Goal: Task Accomplishment & Management: Use online tool/utility

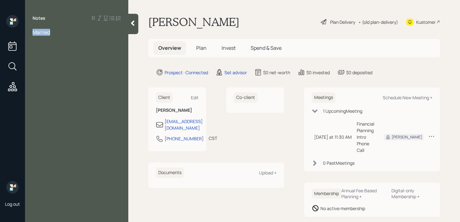
drag, startPoint x: 57, startPoint y: 29, endPoint x: 0, endPoint y: 29, distance: 57.0
click at [0, 29] on div "Log out Notes Married [PERSON_NAME] Plan Delivery • (old plan-delivery) Kustome…" at bounding box center [230, 111] width 460 height 222
paste div
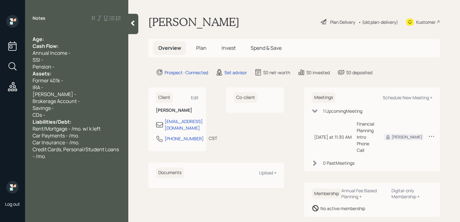
click at [61, 34] on div at bounding box center [77, 32] width 88 height 7
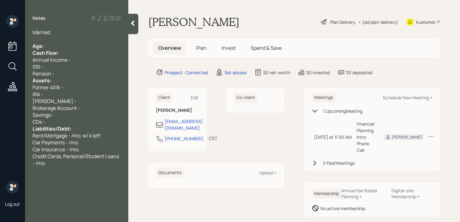
click at [37, 25] on div "Notes Married Age: Cash Flow: Annual Income - SSI - Pension - Assets: Former 40…" at bounding box center [76, 115] width 103 height 200
click at [33, 30] on span "Married" at bounding box center [42, 32] width 18 height 7
drag, startPoint x: 56, startPoint y: 32, endPoint x: 0, endPoint y: 31, distance: 56.1
click at [0, 32] on div "Log out Notes Married Age: Cash Flow: Annual Income - SSI - Pension - Assets: F…" at bounding box center [230, 111] width 460 height 222
copy span "Married"
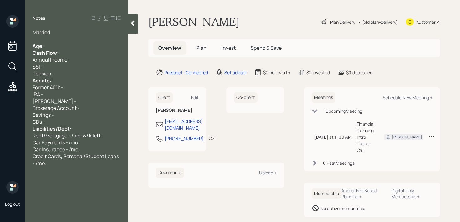
click at [46, 45] on div "Age:" at bounding box center [77, 46] width 88 height 7
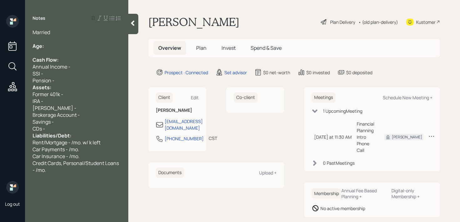
click at [57, 49] on div at bounding box center [77, 52] width 88 height 7
drag, startPoint x: 63, startPoint y: 32, endPoint x: 7, endPoint y: 31, distance: 56.4
click at [7, 31] on div "Log out Notes Married Age: Married Cash Flow: Annual Income - SSI - Pension - A…" at bounding box center [230, 111] width 460 height 222
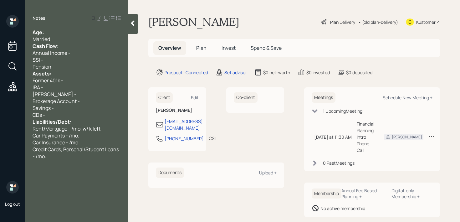
click at [75, 40] on div "Married" at bounding box center [77, 39] width 88 height 7
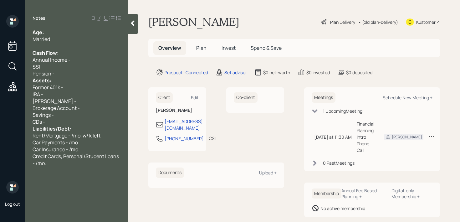
drag, startPoint x: 67, startPoint y: 77, endPoint x: 67, endPoint y: 72, distance: 5.0
click at [67, 77] on div "Assets:" at bounding box center [77, 80] width 88 height 7
click at [67, 72] on div "Pension -" at bounding box center [77, 73] width 88 height 7
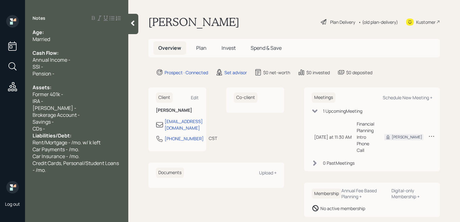
click at [84, 127] on div "CDs -" at bounding box center [77, 128] width 88 height 7
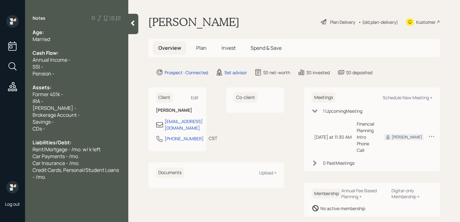
click at [88, 35] on div "Age:" at bounding box center [77, 32] width 88 height 7
drag, startPoint x: 56, startPoint y: 32, endPoint x: 46, endPoint y: 32, distance: 10.0
click at [46, 32] on div "Age: [DEMOGRAPHIC_DATA]" at bounding box center [77, 32] width 88 height 7
click at [86, 32] on div "Age: [DEMOGRAPHIC_DATA]" at bounding box center [77, 32] width 88 height 7
click at [75, 95] on div "Former 401k -" at bounding box center [77, 94] width 88 height 7
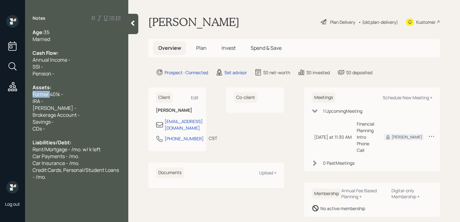
drag, startPoint x: 49, startPoint y: 96, endPoint x: 21, endPoint y: 96, distance: 28.2
click at [21, 96] on div "Log out Notes Age: [DEMOGRAPHIC_DATA] Married Cash Flow: Annual Income - SSI - …" at bounding box center [230, 111] width 460 height 222
click at [62, 94] on span "Current 401k -" at bounding box center [49, 94] width 33 height 7
click at [78, 94] on div "Current 401k's -" at bounding box center [77, 94] width 88 height 7
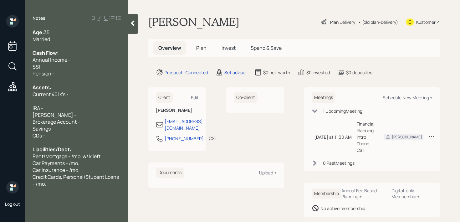
click at [66, 131] on div "Savings -" at bounding box center [77, 128] width 88 height 7
click at [69, 129] on div "Savings -" at bounding box center [77, 128] width 88 height 7
drag, startPoint x: 70, startPoint y: 133, endPoint x: 38, endPoint y: 133, distance: 32.0
click at [38, 133] on div "CDs -" at bounding box center [77, 135] width 88 height 7
click at [54, 130] on span "Savings -" at bounding box center [43, 128] width 21 height 7
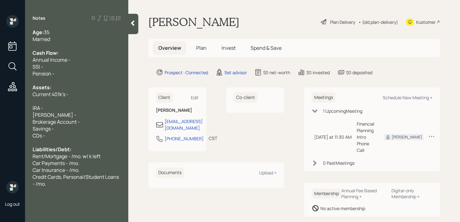
drag, startPoint x: 54, startPoint y: 130, endPoint x: 22, endPoint y: 130, distance: 32.3
click at [22, 130] on div "Log out Notes Age: [DEMOGRAPHIC_DATA] Married Cash Flow: Annual Income - SSI - …" at bounding box center [230, 111] width 460 height 222
click at [36, 130] on span "Savings -" at bounding box center [43, 128] width 21 height 7
click at [54, 130] on span "Savings -" at bounding box center [43, 128] width 21 height 7
click at [73, 99] on div at bounding box center [77, 101] width 88 height 7
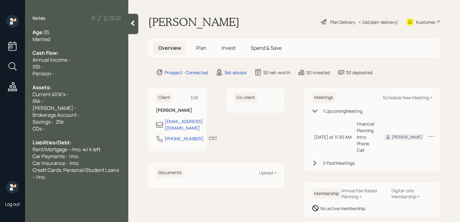
click at [98, 117] on div "Brokerage Account -" at bounding box center [77, 115] width 88 height 7
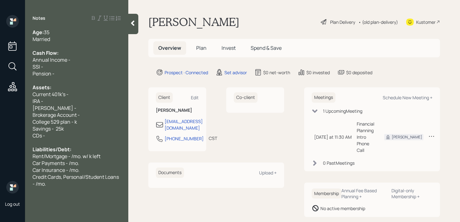
click at [75, 90] on div "Assets:" at bounding box center [77, 87] width 88 height 7
click at [75, 96] on div "Current 401k's -" at bounding box center [77, 94] width 88 height 7
click at [75, 99] on div "IRA -" at bounding box center [77, 101] width 88 height 7
click at [76, 97] on div "Current 401k's -" at bounding box center [77, 94] width 88 height 7
